Goal: Information Seeking & Learning: Learn about a topic

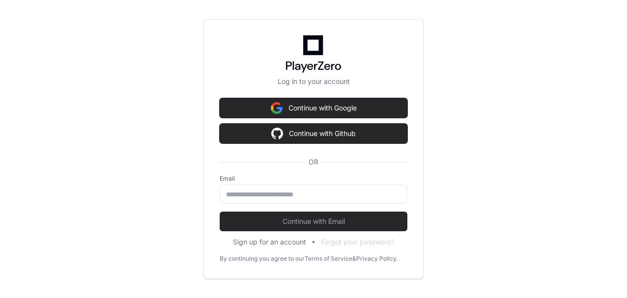
scroll to position [0, 11]
drag, startPoint x: 311, startPoint y: 196, endPoint x: 406, endPoint y: 207, distance: 96.0
click at [311, 196] on input "email" at bounding box center [313, 195] width 175 height 10
click at [299, 197] on input "email" at bounding box center [313, 195] width 175 height 10
click at [336, 190] on input "email" at bounding box center [313, 195] width 175 height 10
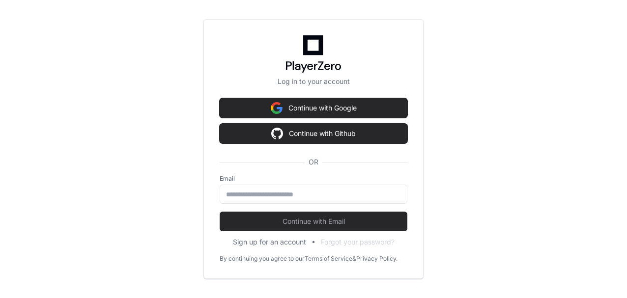
click at [336, 190] on input "email" at bounding box center [313, 195] width 175 height 10
type input "**********"
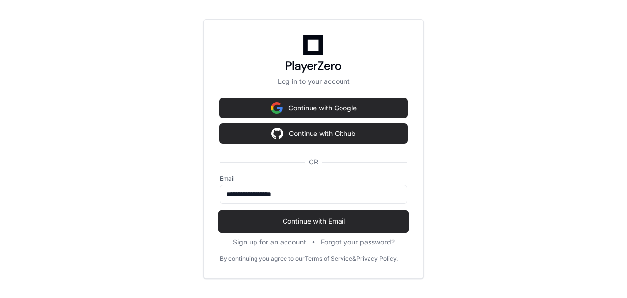
click at [301, 221] on span "Continue with Email" at bounding box center [314, 222] width 188 height 10
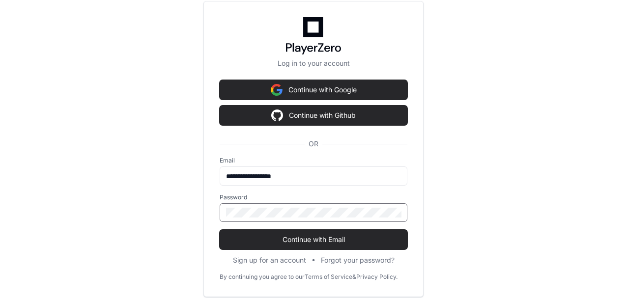
click at [296, 207] on div at bounding box center [314, 212] width 188 height 19
click at [392, 212] on keeper-lock "Open Keeper Popup" at bounding box center [394, 213] width 12 height 12
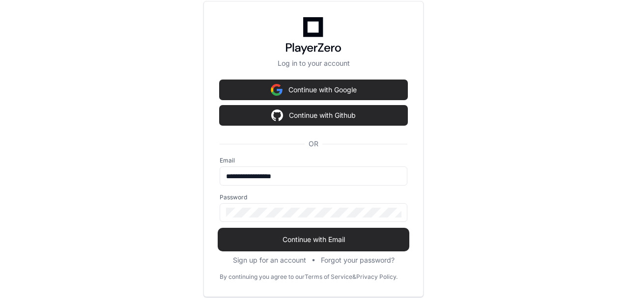
click at [344, 242] on span "Continue with Email" at bounding box center [314, 240] width 188 height 10
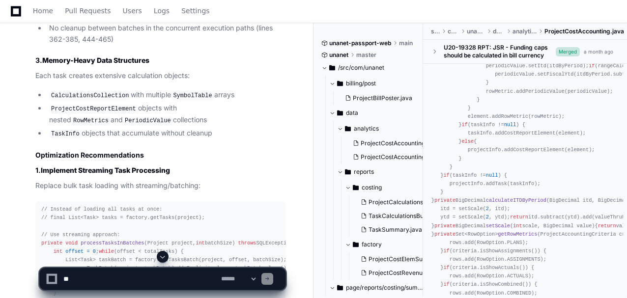
scroll to position [720, 0]
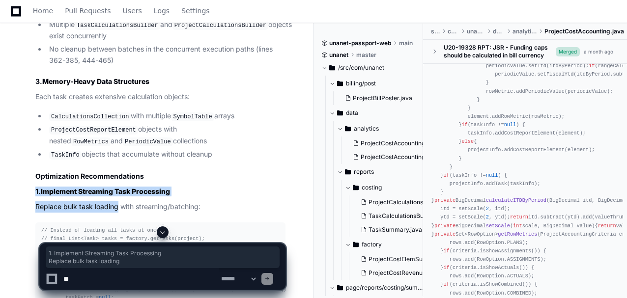
drag, startPoint x: 36, startPoint y: 189, endPoint x: 119, endPoint y: 199, distance: 83.1
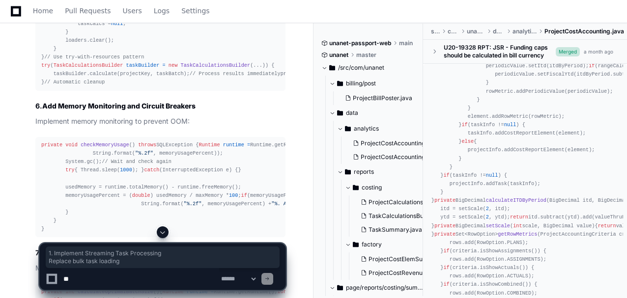
scroll to position [1605, 0]
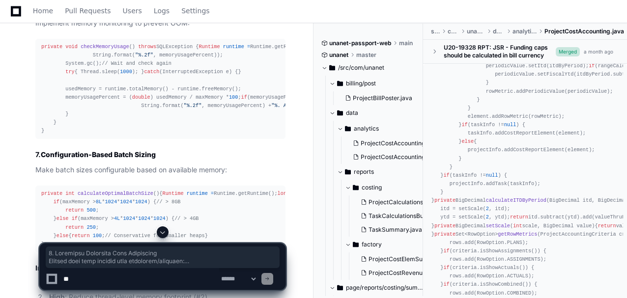
copy article "1. Implement Streaming Task Processing Replace bulk task loading with streaming…"
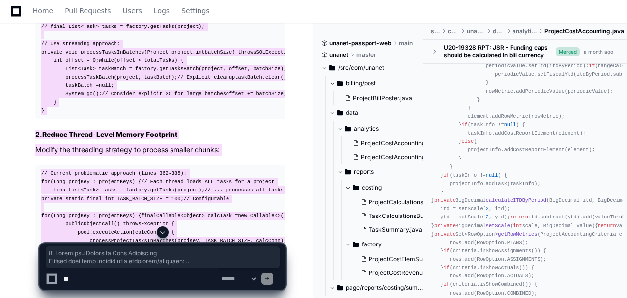
scroll to position [917, 0]
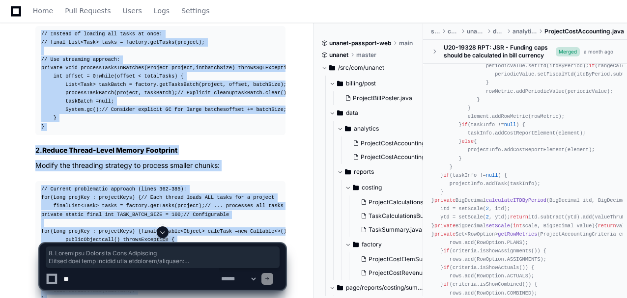
click at [185, 119] on div "// Instead of loading all tasks at once: // final List<Task> tasks = factory.ge…" at bounding box center [160, 80] width 238 height 101
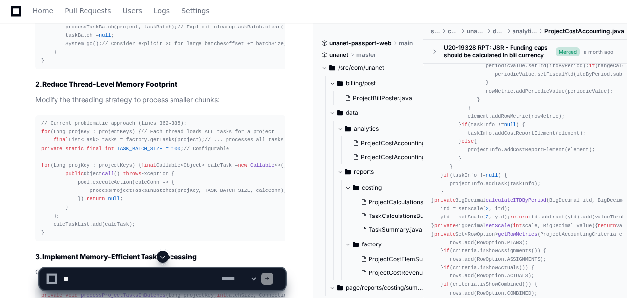
scroll to position [950, 0]
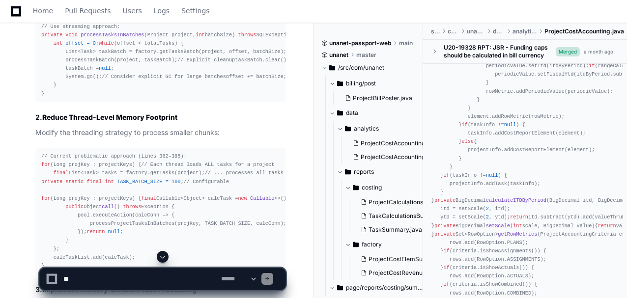
click at [90, 82] on div "// Instead of loading all tasks at once: // final List<Task> tasks = factory.ge…" at bounding box center [160, 47] width 238 height 101
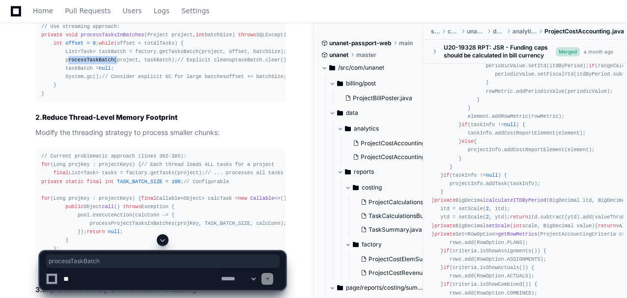
click at [90, 82] on div "// Instead of loading all tasks at once: // final List<Task> tasks = factory.ge…" at bounding box center [160, 47] width 238 height 101
copy div "processTaskBatch"
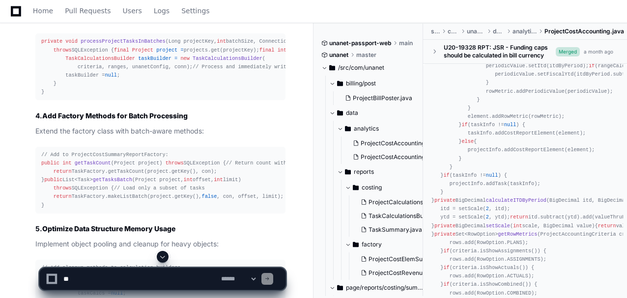
scroll to position [1234, 0]
